Goal: Check status: Check status

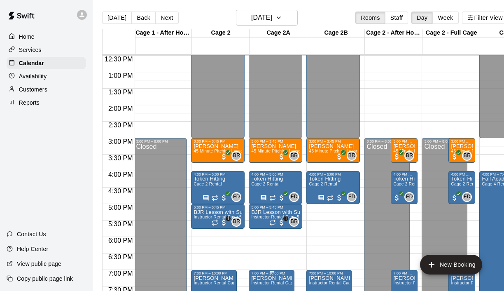
scroll to position [366, 117]
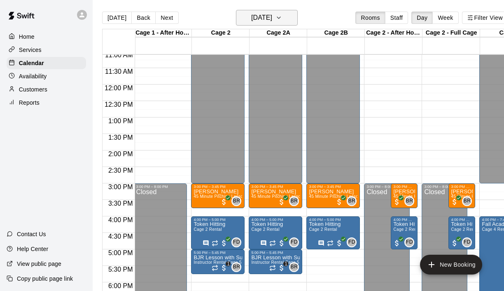
click at [267, 11] on button "Thursday Sep 18" at bounding box center [267, 18] width 62 height 16
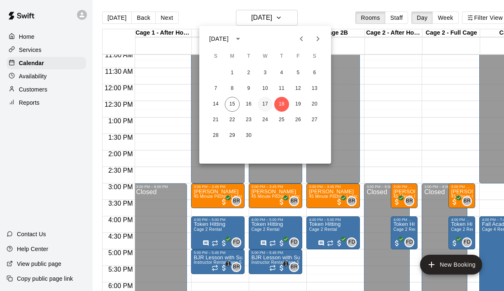
click at [264, 102] on button "17" at bounding box center [265, 104] width 15 height 15
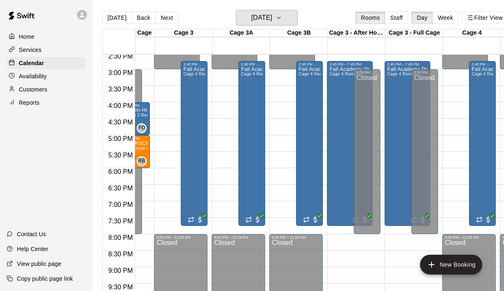
scroll to position [480, 479]
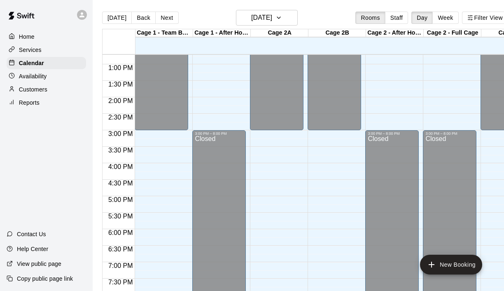
scroll to position [500, 0]
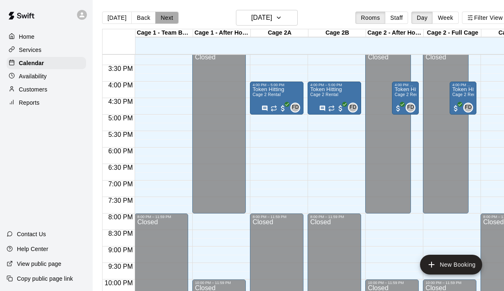
click at [168, 24] on button "Next" at bounding box center [166, 18] width 23 height 12
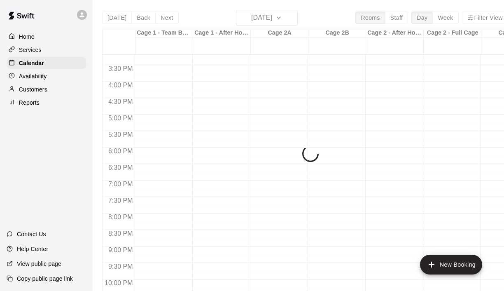
click at [165, 19] on div "[DATE] Back [DATE][DATE] Rooms Staff Day Week Filter View Cage 1 - Team Booking…" at bounding box center [305, 155] width 406 height 291
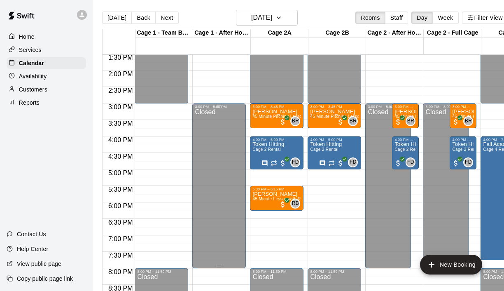
scroll to position [431, 0]
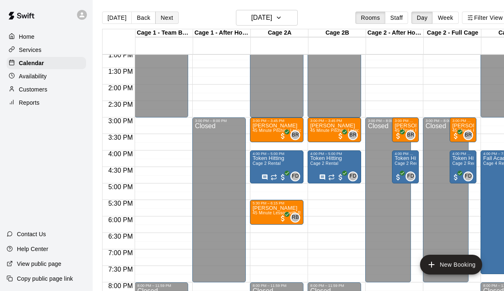
click at [170, 20] on button "Next" at bounding box center [166, 18] width 23 height 12
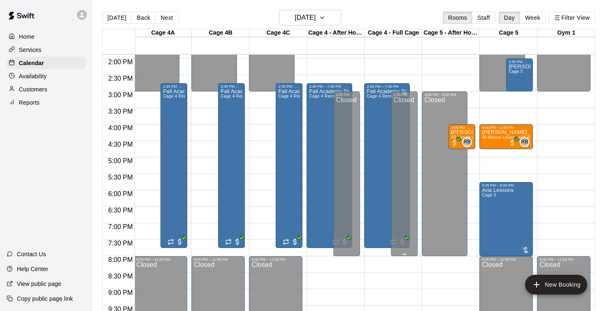
scroll to position [452, 578]
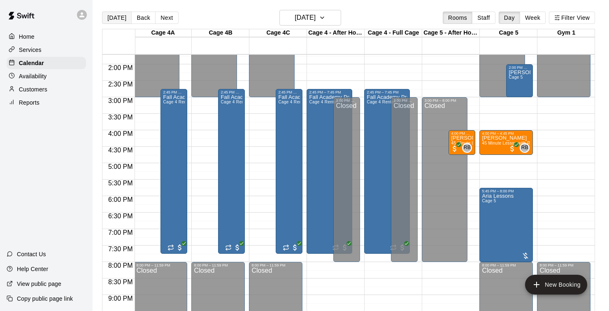
click at [122, 16] on button "[DATE]" at bounding box center [117, 18] width 30 height 12
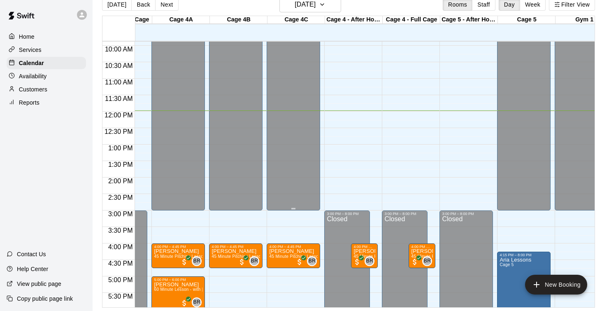
scroll to position [318, 560]
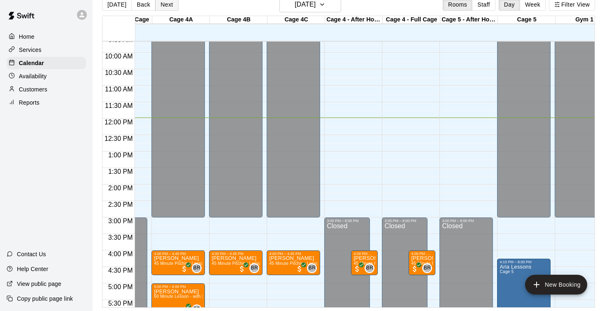
click at [166, 5] on button "Next" at bounding box center [166, 4] width 23 height 12
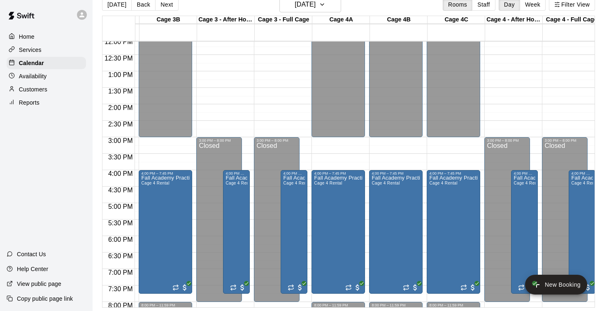
scroll to position [0, 391]
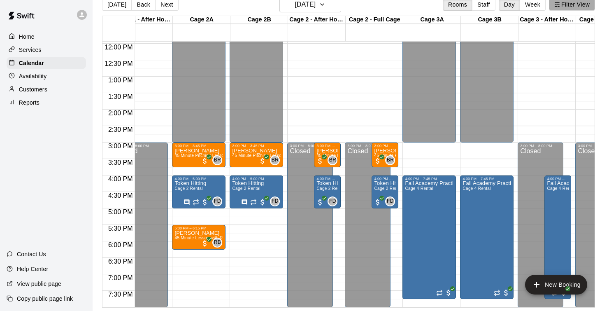
click at [504, 6] on button "Filter View" at bounding box center [572, 4] width 46 height 12
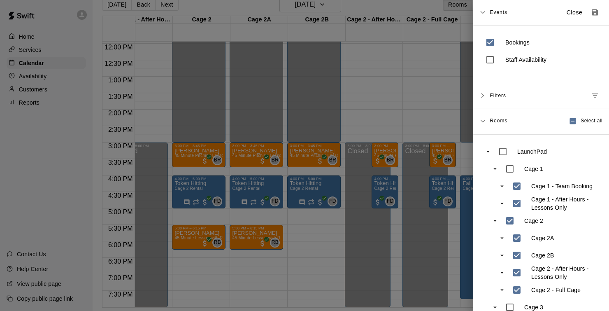
click at [304, 243] on div at bounding box center [304, 155] width 609 height 311
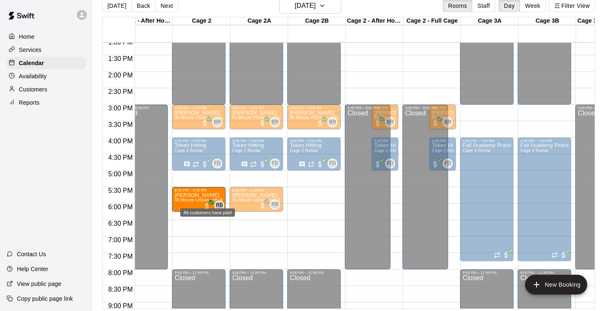
drag, startPoint x: 191, startPoint y: 200, endPoint x: 210, endPoint y: 202, distance: 19.0
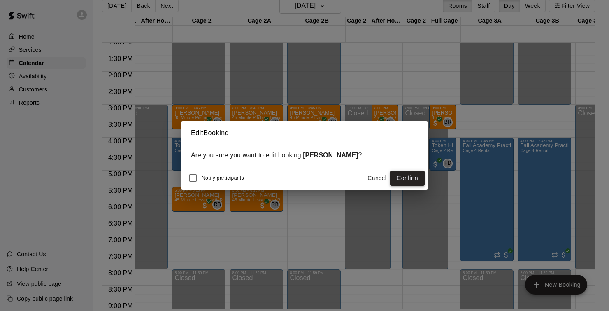
click at [406, 180] on button "Confirm" at bounding box center [407, 177] width 35 height 15
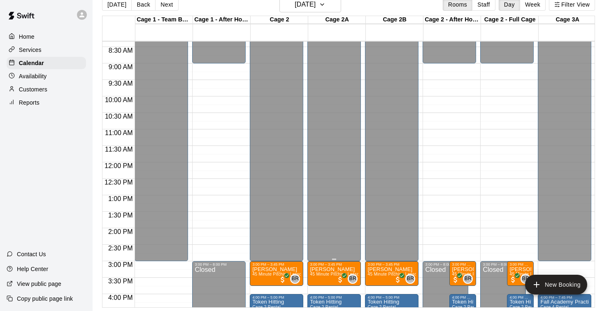
scroll to position [262, 0]
